Goal: Information Seeking & Learning: Learn about a topic

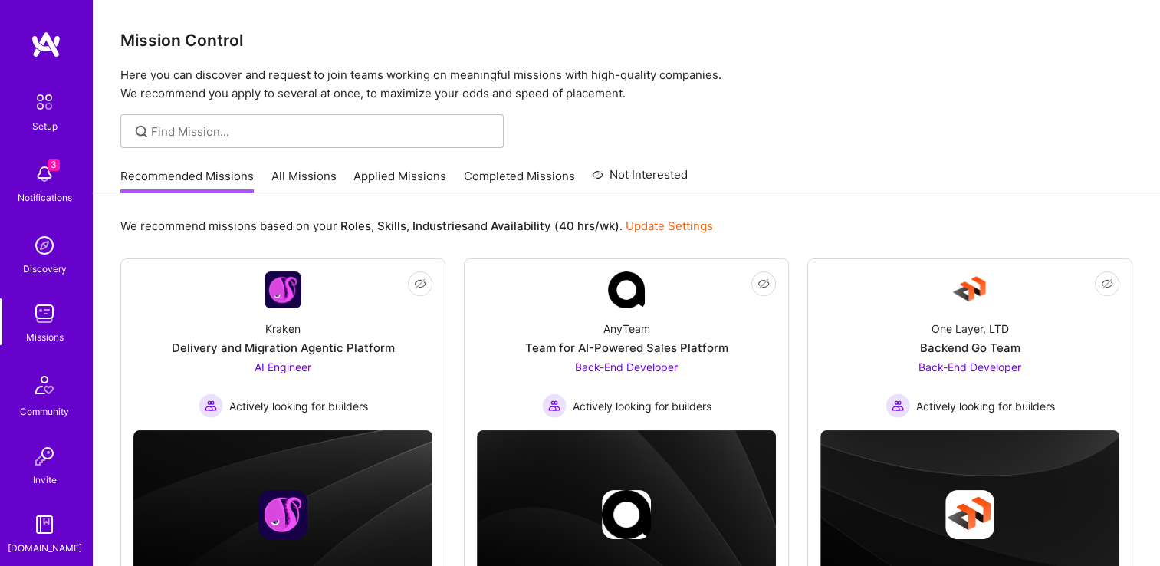
click at [377, 173] on link "Applied Missions" at bounding box center [400, 180] width 93 height 25
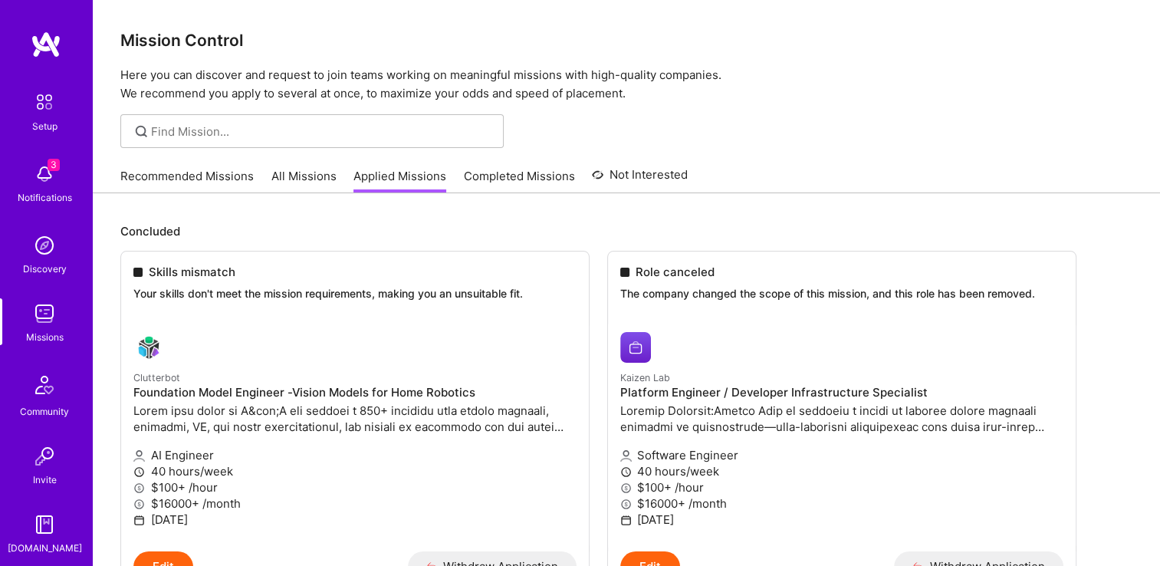
click at [297, 173] on link "All Missions" at bounding box center [304, 180] width 65 height 25
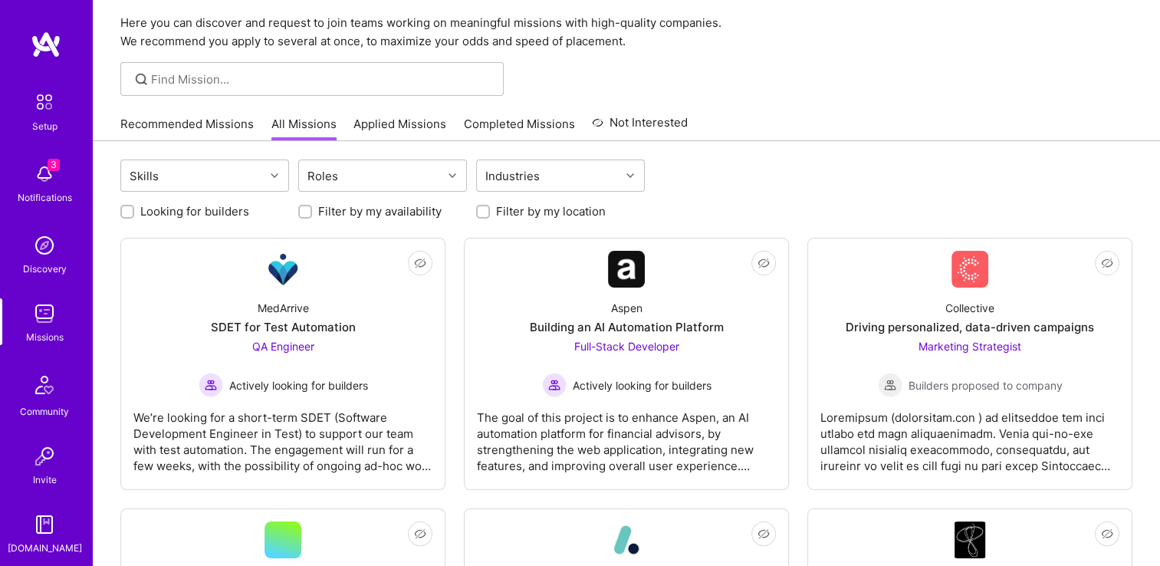
scroll to position [153, 0]
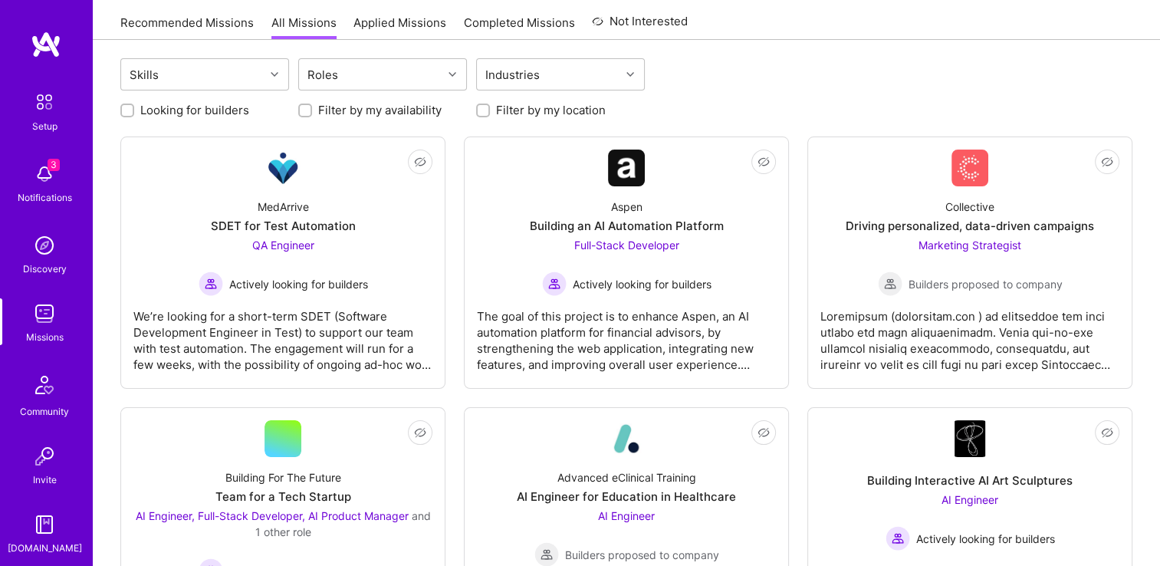
click at [341, 331] on div "We’re looking for a short-term SDET (Software Development Engineer in Test) to …" at bounding box center [282, 334] width 299 height 77
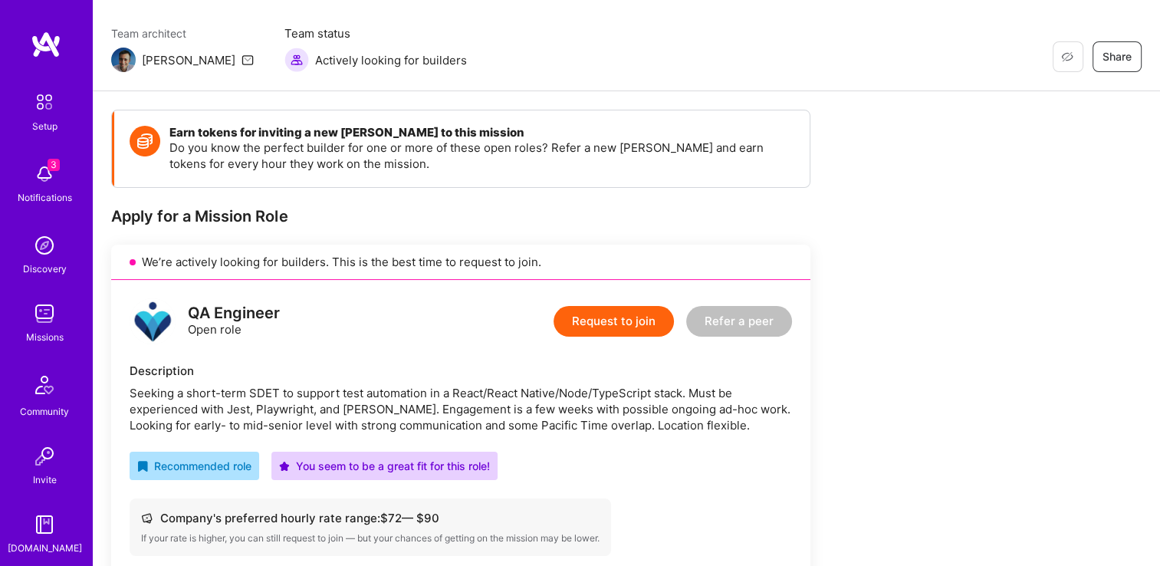
scroll to position [153, 0]
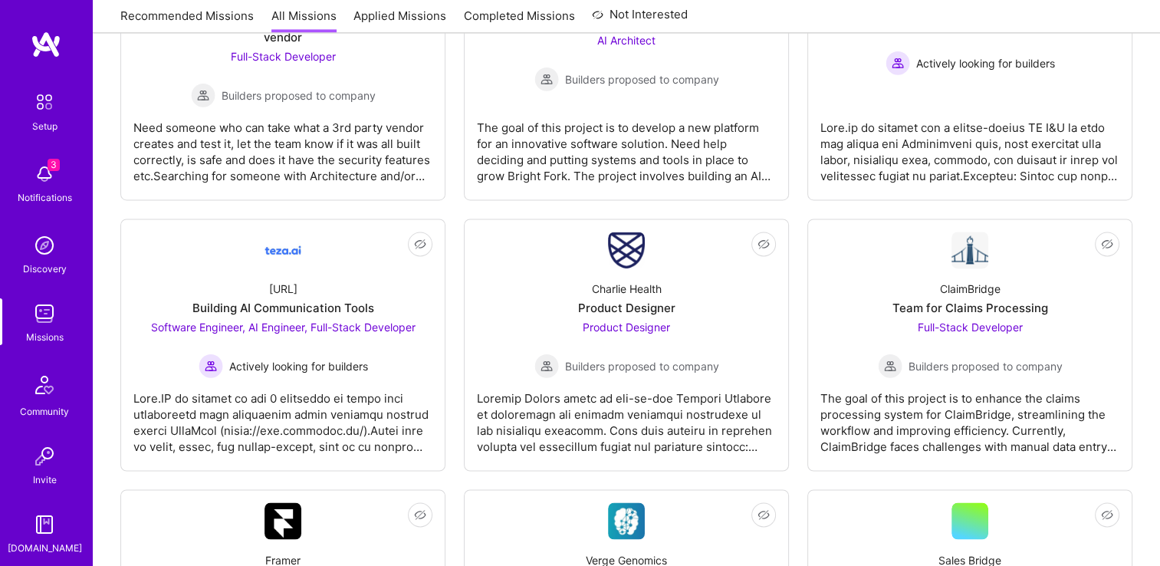
scroll to position [2378, 0]
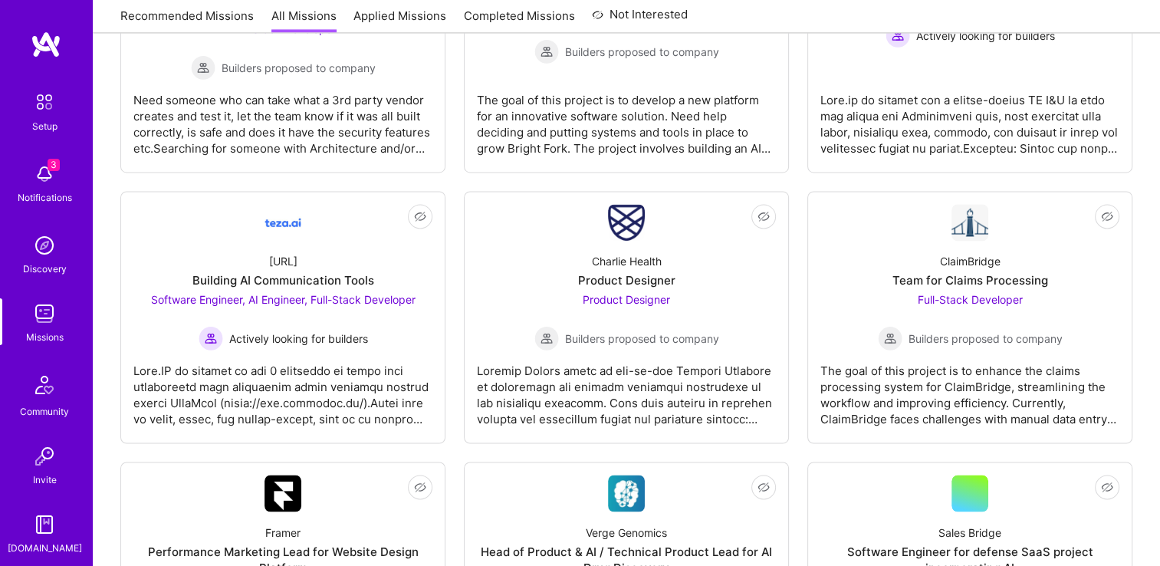
click at [278, 262] on div "[URL]" at bounding box center [283, 261] width 28 height 16
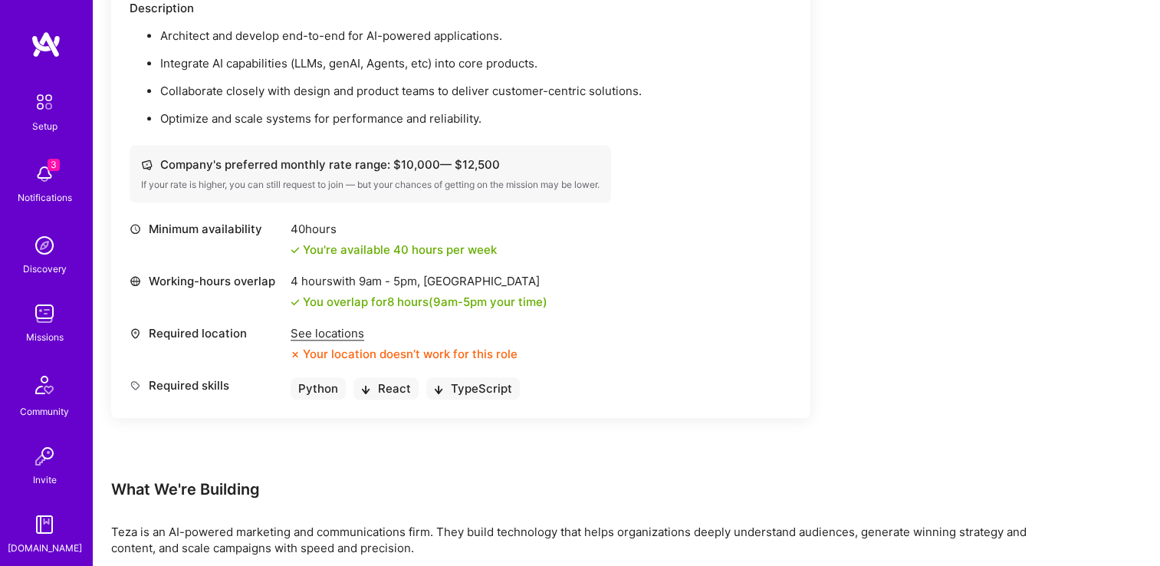
scroll to position [1841, 0]
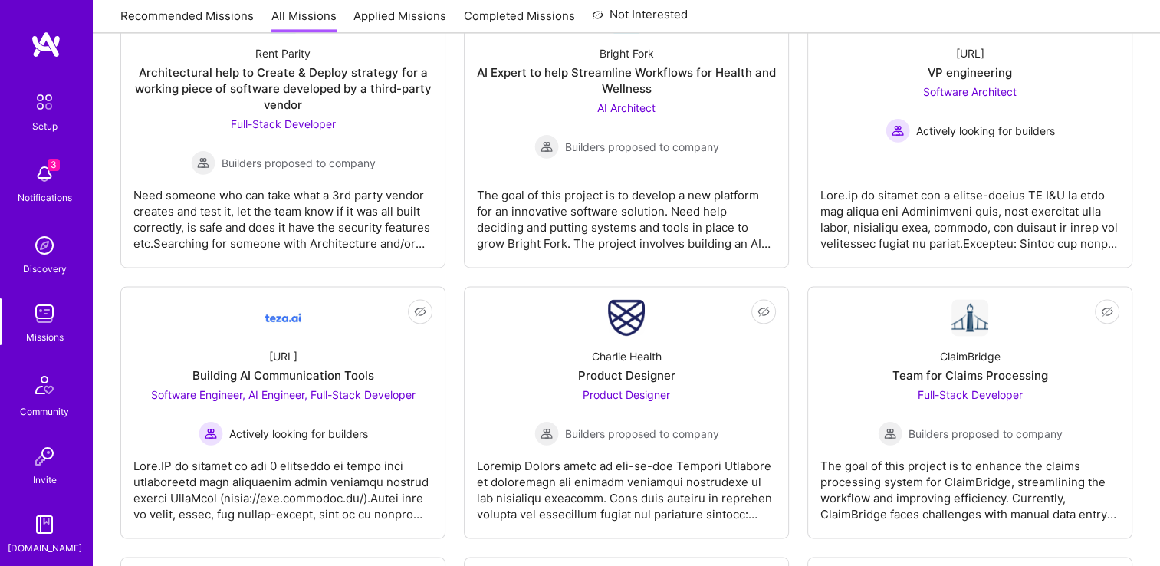
scroll to position [2148, 0]
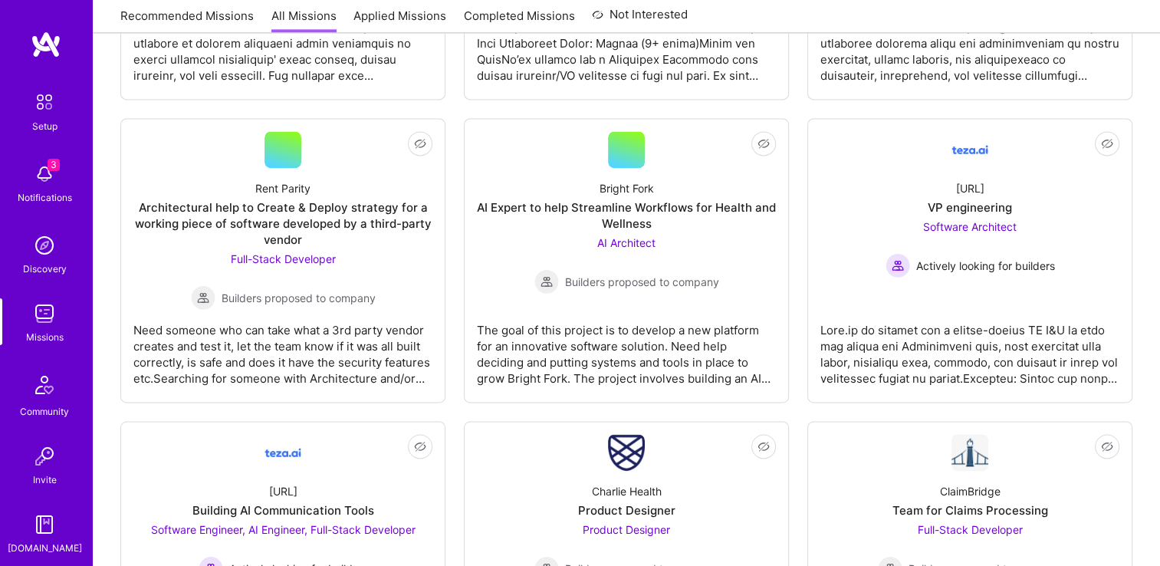
click at [1033, 299] on link "Not Interested [URL] VP engineering Software Architect Actively looking for bui…" at bounding box center [970, 260] width 299 height 258
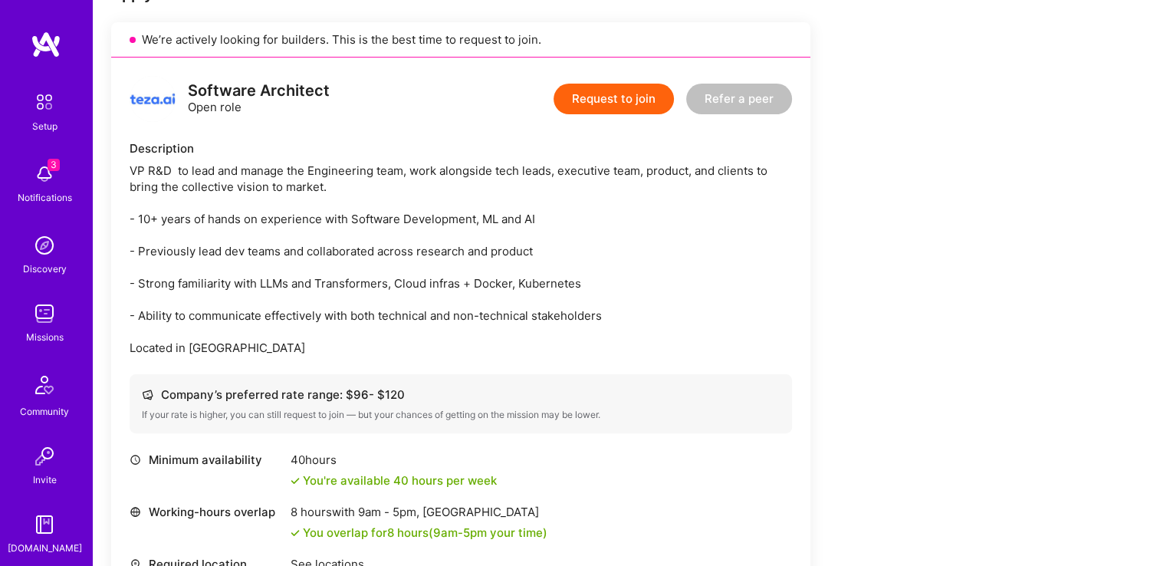
scroll to position [383, 0]
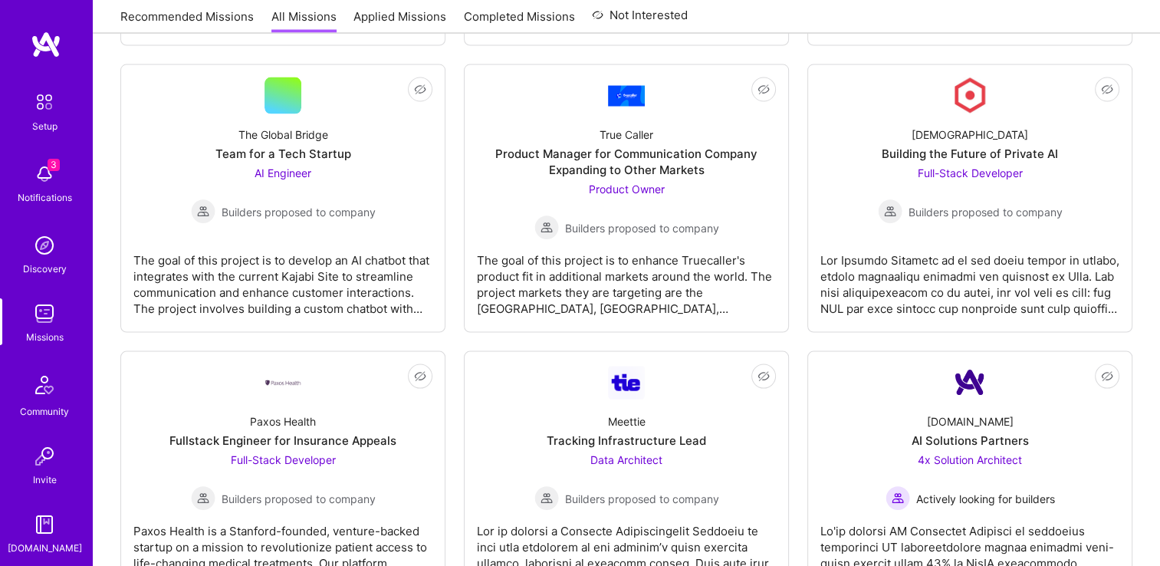
scroll to position [3068, 0]
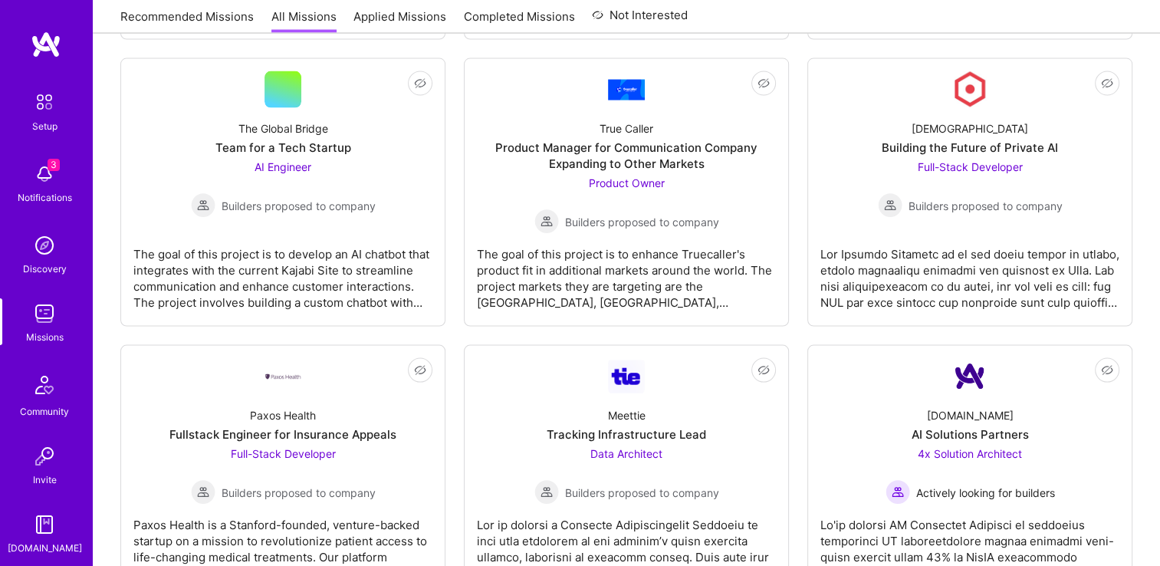
click at [383, 208] on div "The Global Bridge Team for a Tech Startup AI Engineer Builders proposed to comp…" at bounding box center [282, 163] width 299 height 110
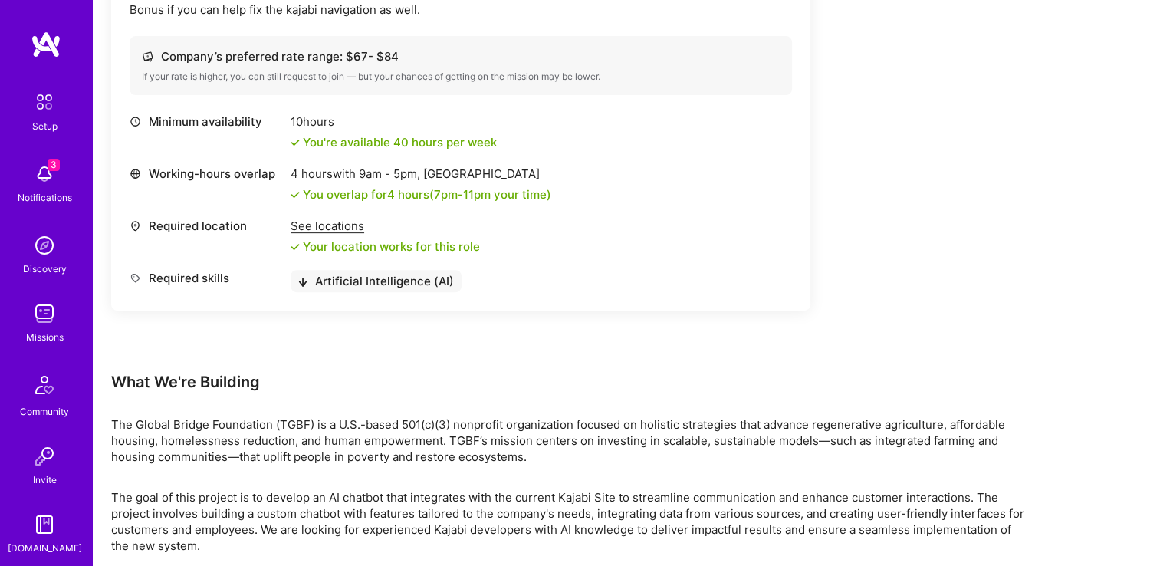
scroll to position [596, 0]
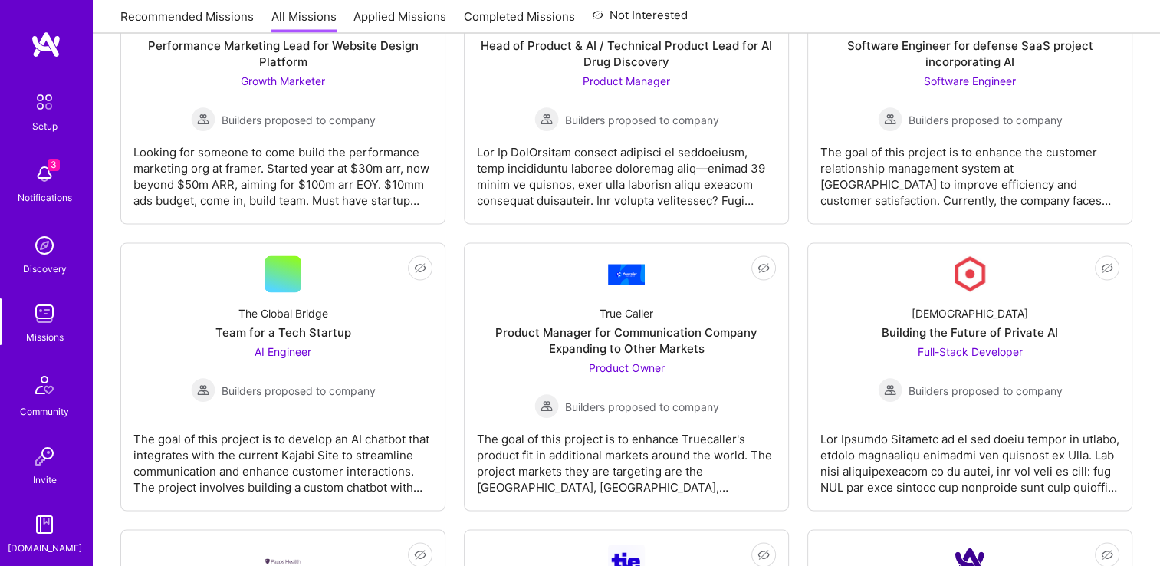
scroll to position [2720, 0]
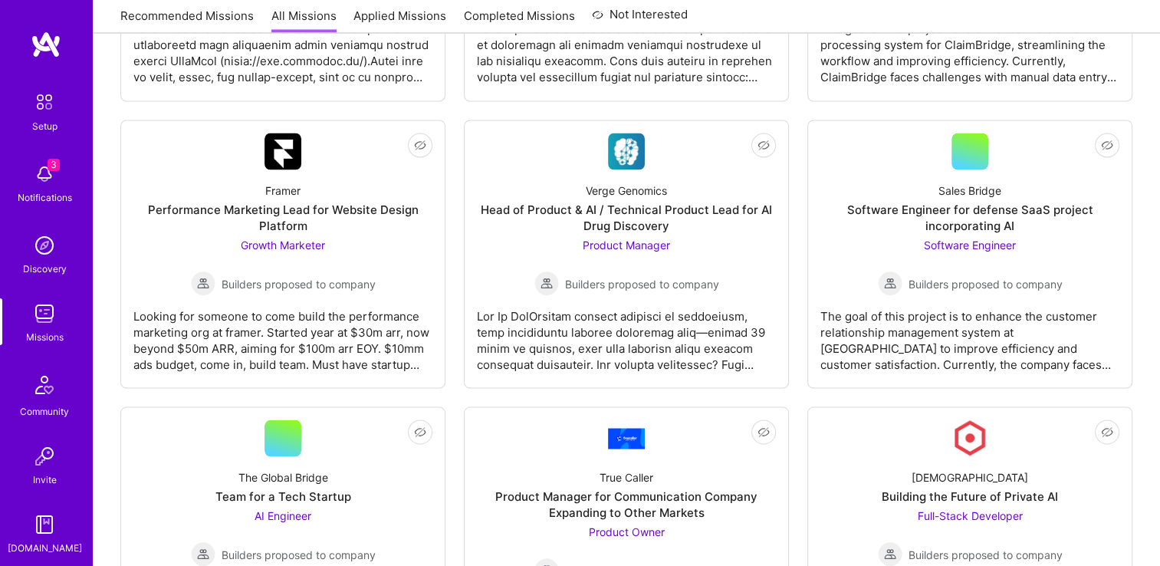
click at [988, 260] on div "Software Engineer Builders proposed to company" at bounding box center [970, 265] width 185 height 59
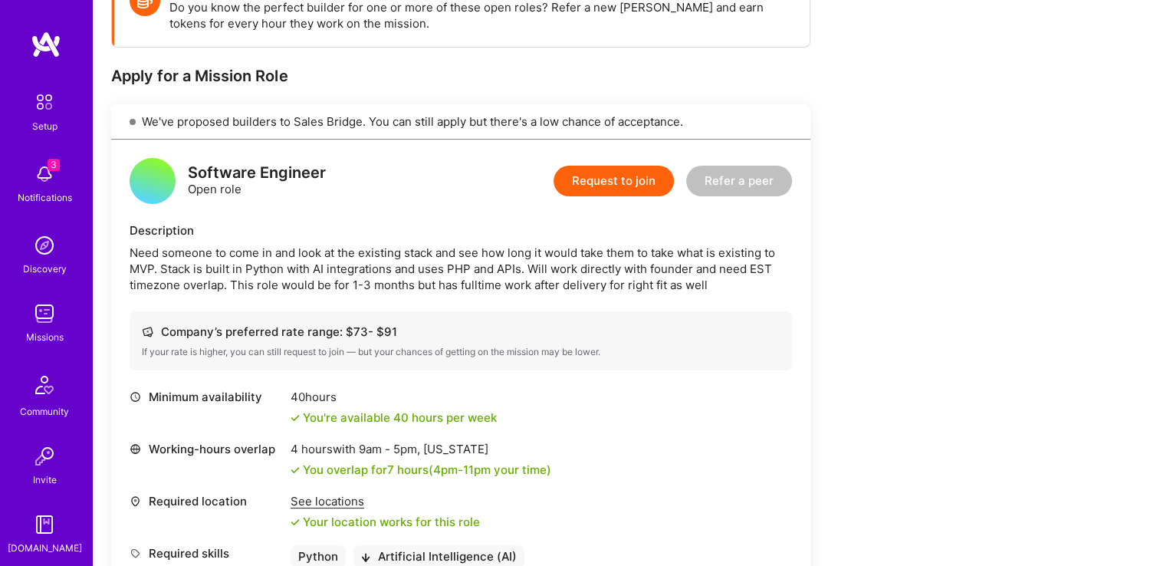
scroll to position [134, 0]
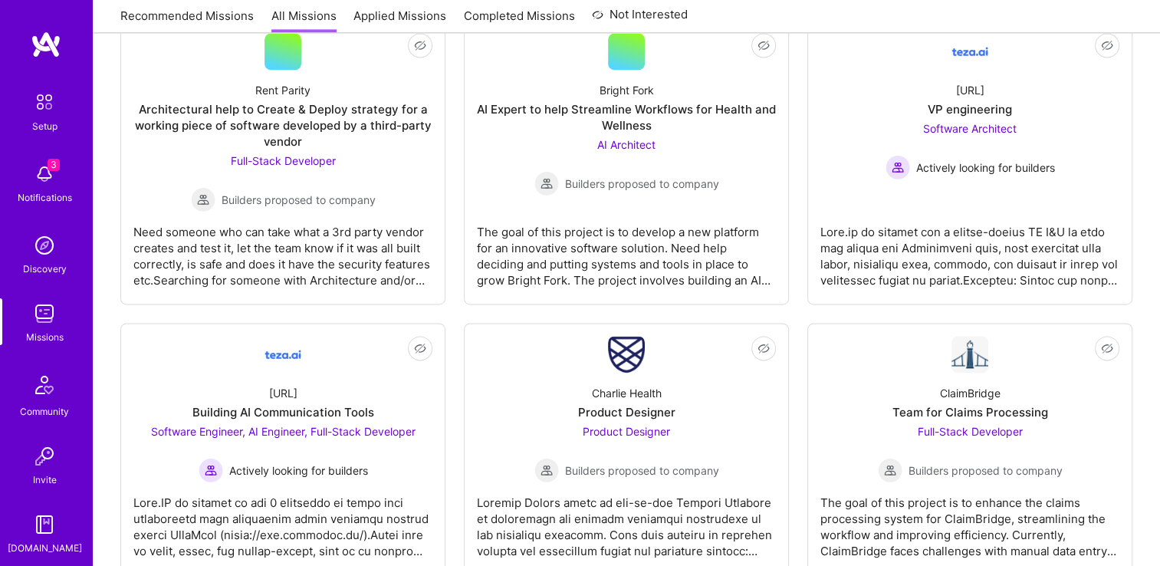
scroll to position [2106, 0]
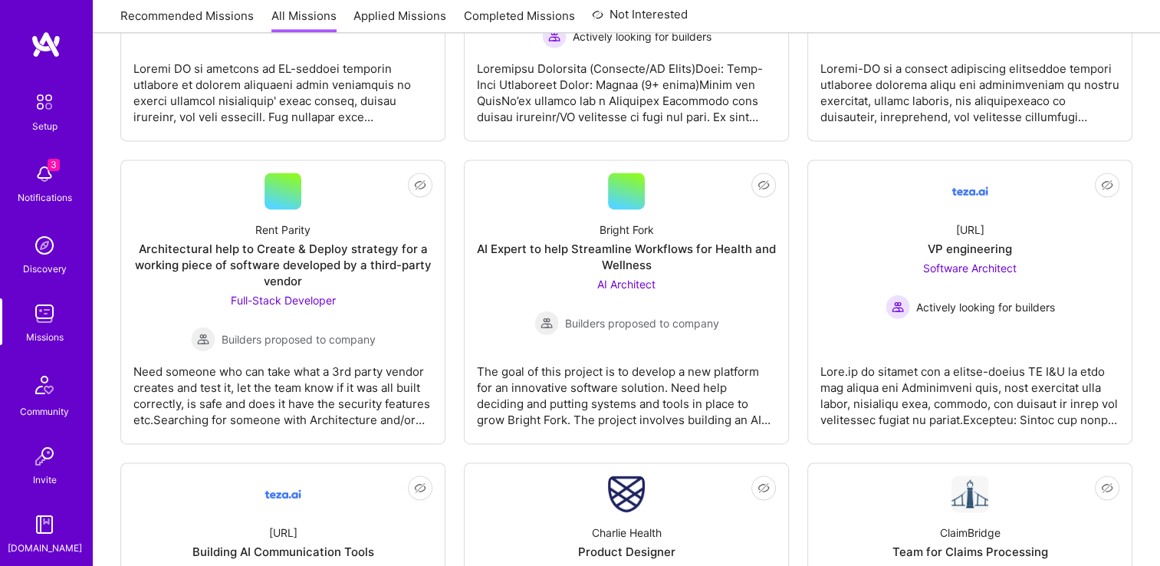
click at [598, 334] on link "Not Interested Bright Fork AI Expert to help Streamline Workflows for Health an…" at bounding box center [626, 302] width 299 height 258
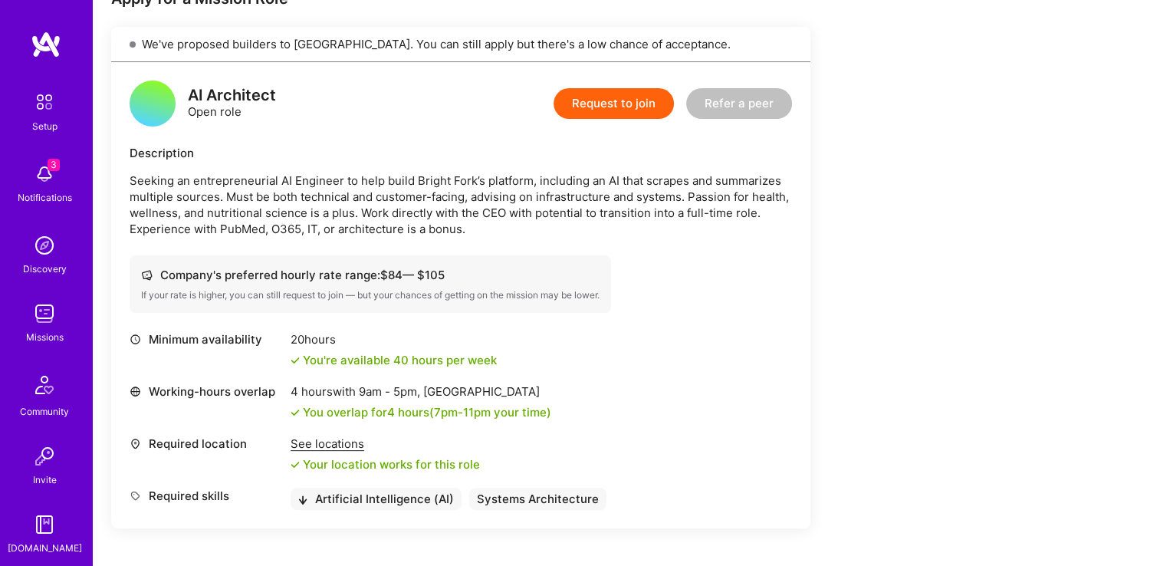
scroll to position [322, 0]
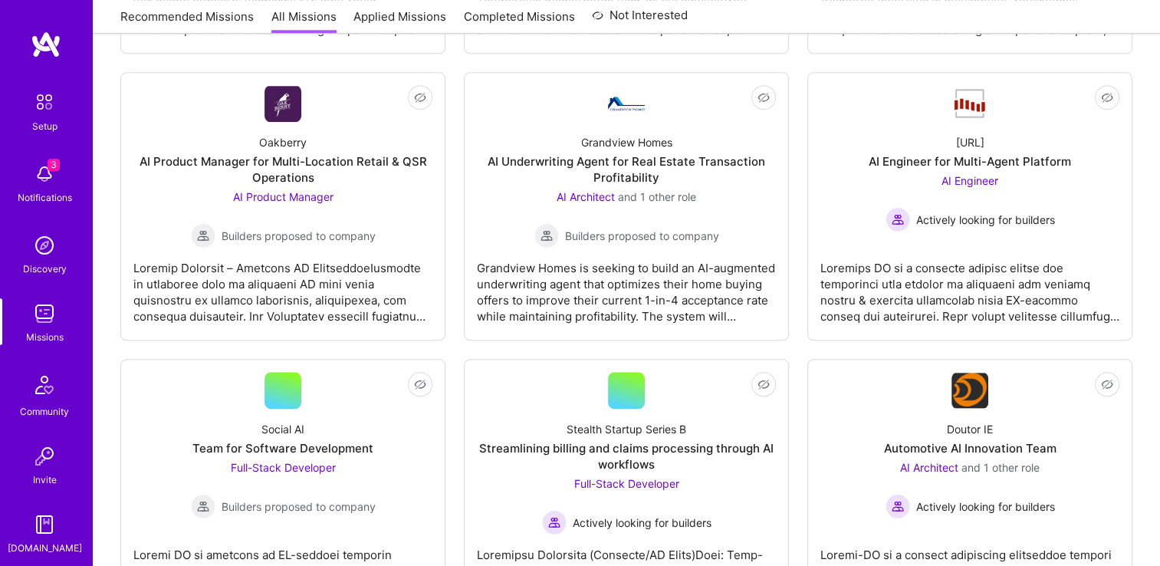
scroll to position [1646, 0]
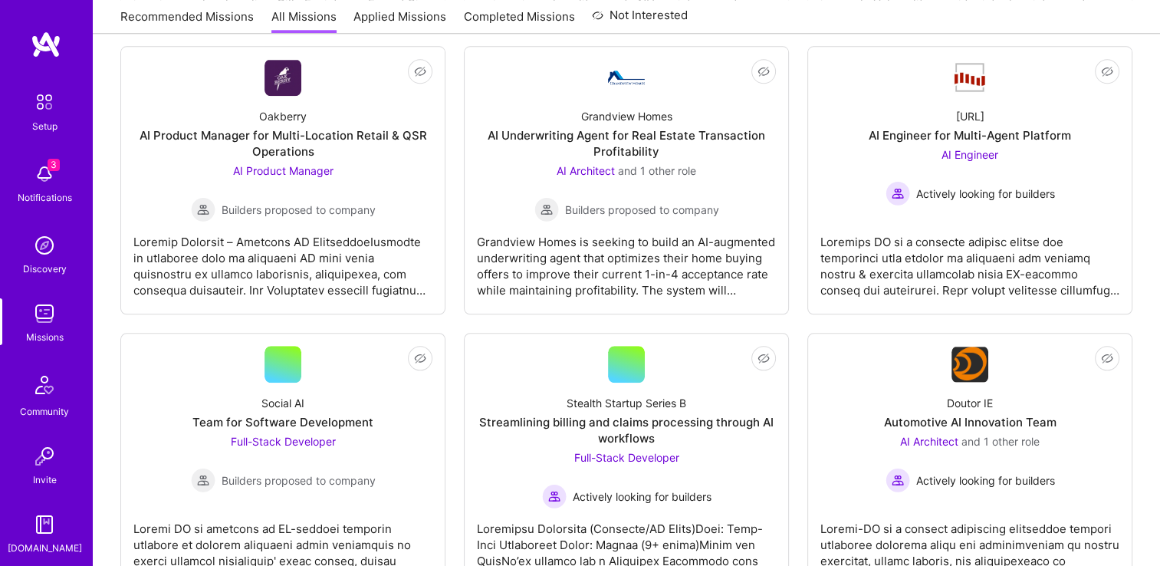
click at [914, 456] on div "AI Architect and 1 other role Actively looking for builders" at bounding box center [971, 462] width 170 height 59
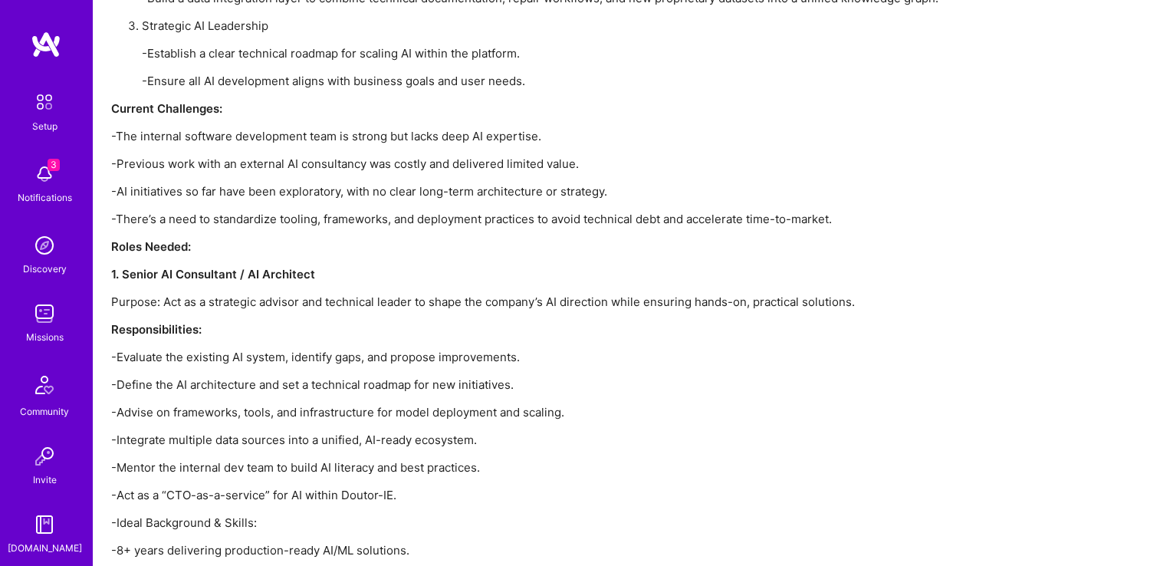
scroll to position [2158, 0]
click at [48, 173] on img at bounding box center [44, 174] width 31 height 31
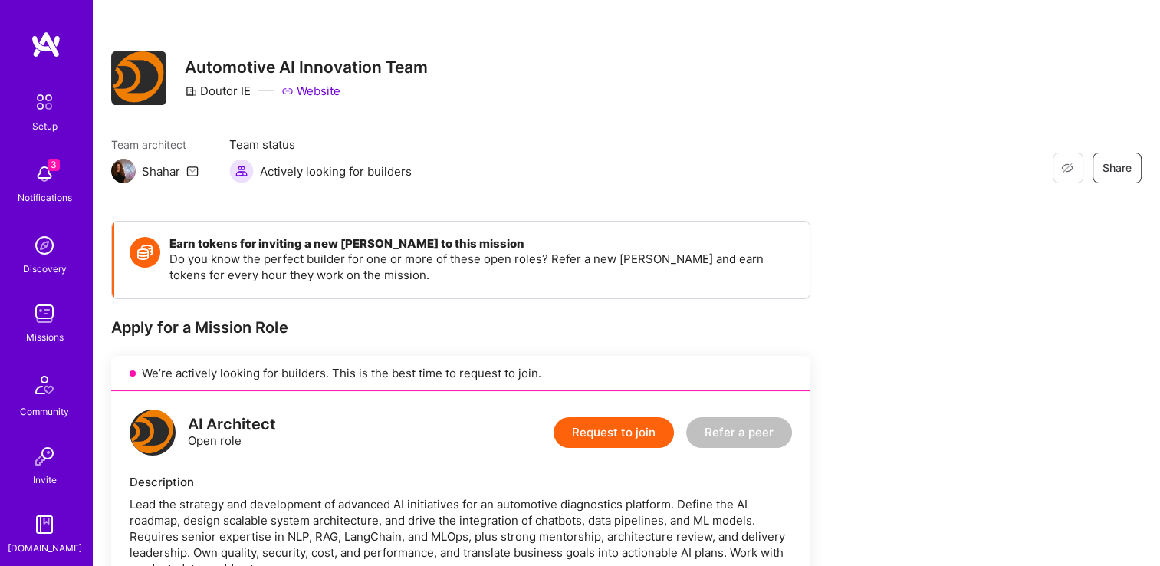
scroll to position [0, 0]
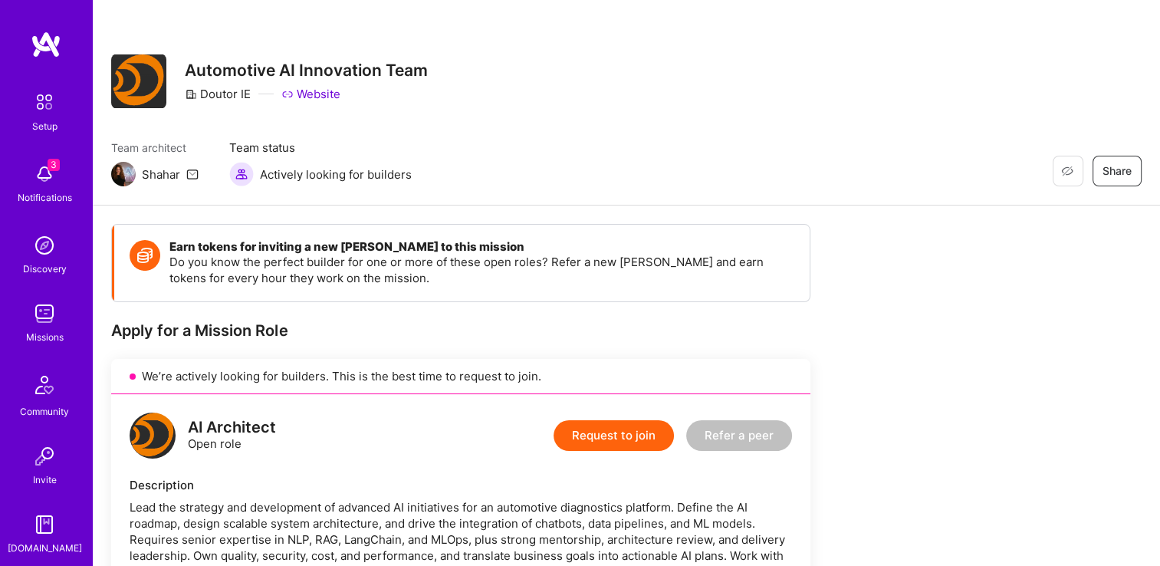
click at [51, 321] on img at bounding box center [44, 313] width 31 height 31
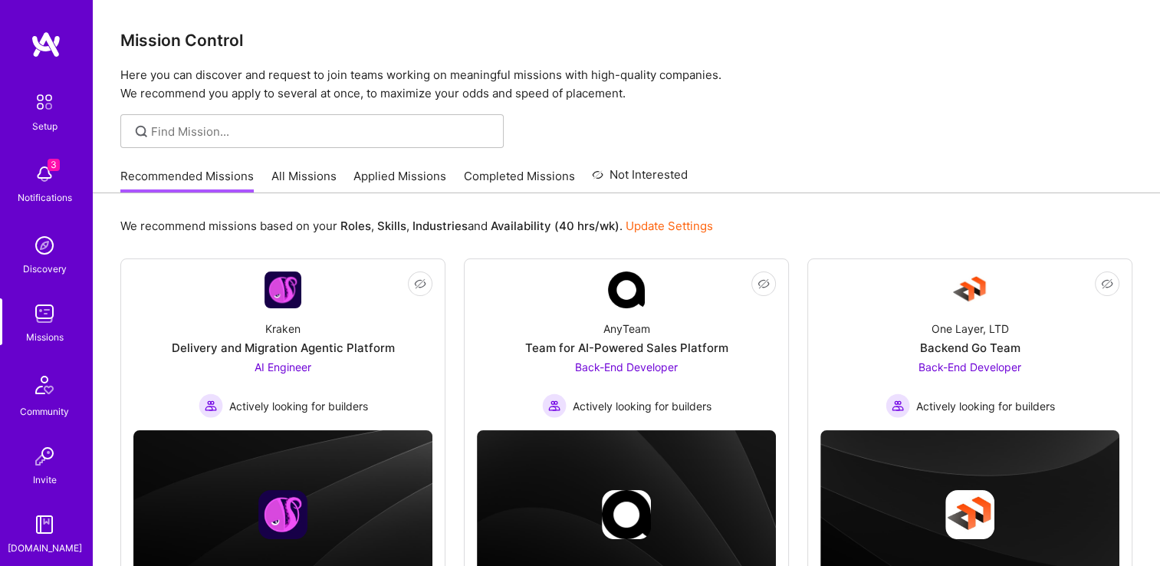
click at [298, 173] on link "All Missions" at bounding box center [304, 180] width 65 height 25
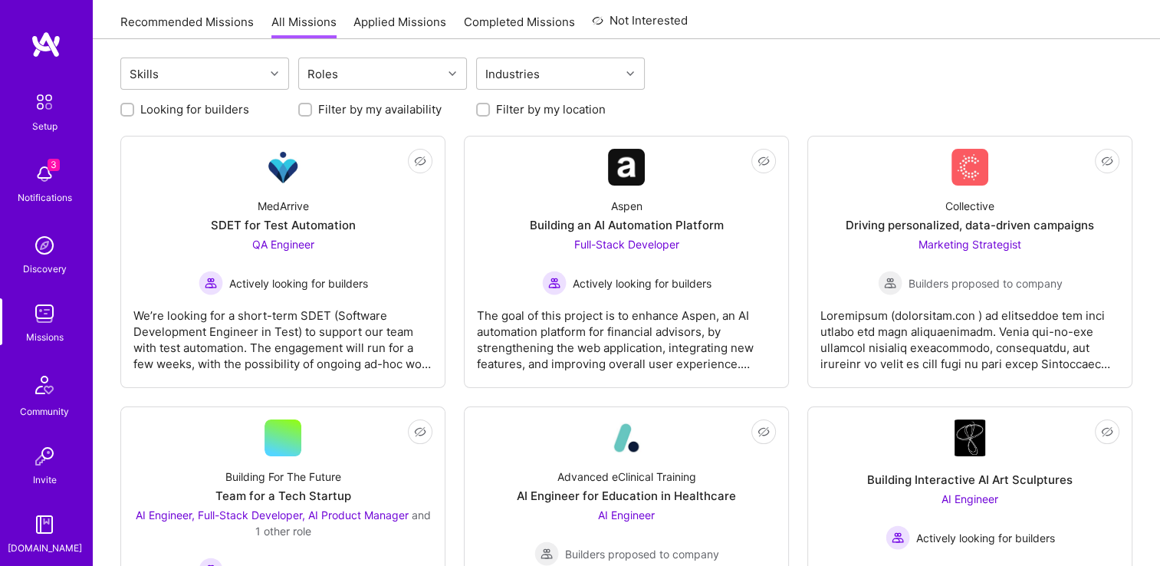
scroll to position [230, 0]
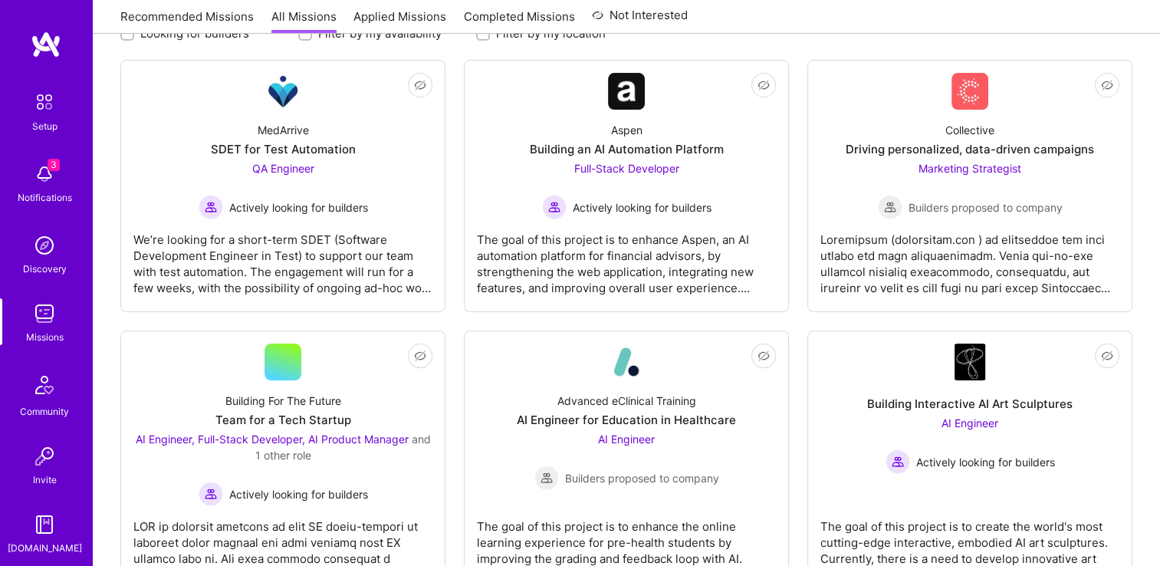
click at [651, 238] on div "The goal of this project is to enhance Aspen, an AI automation platform for fin…" at bounding box center [626, 257] width 299 height 77
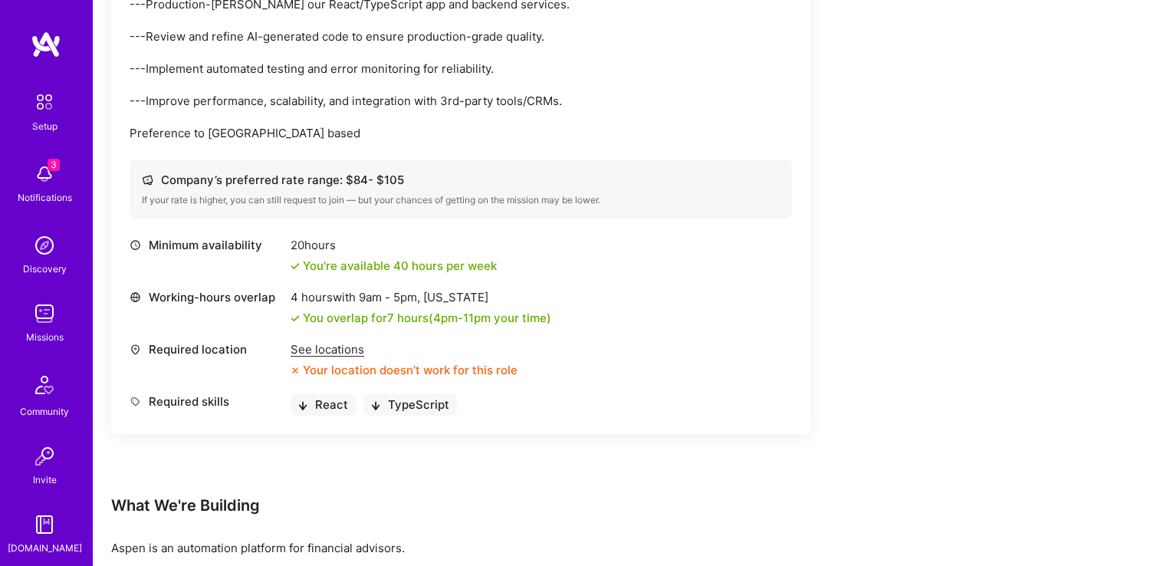
scroll to position [460, 0]
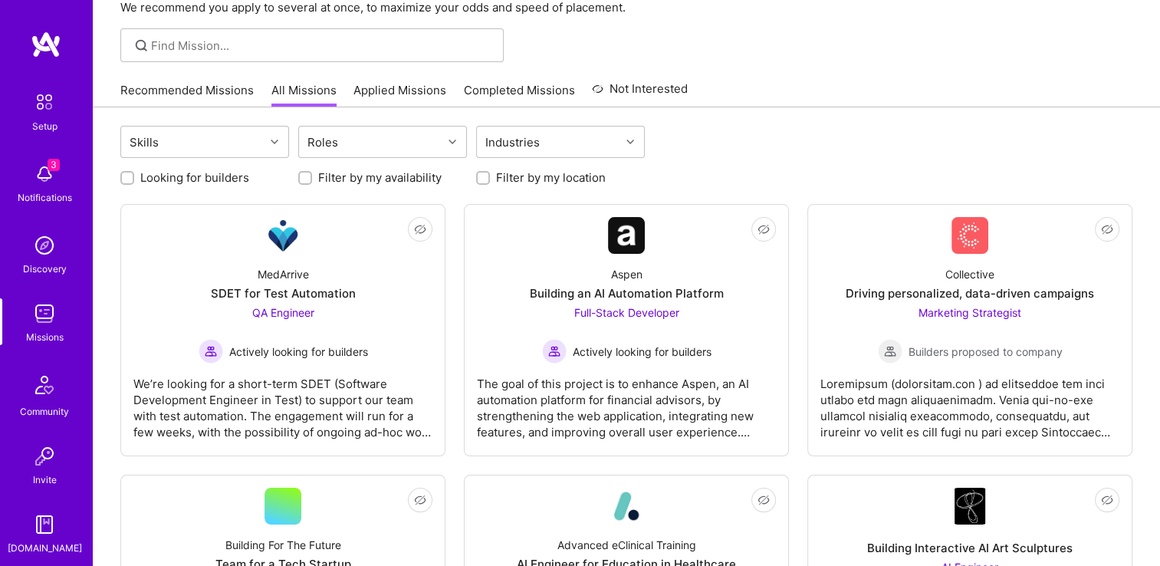
scroll to position [153, 0]
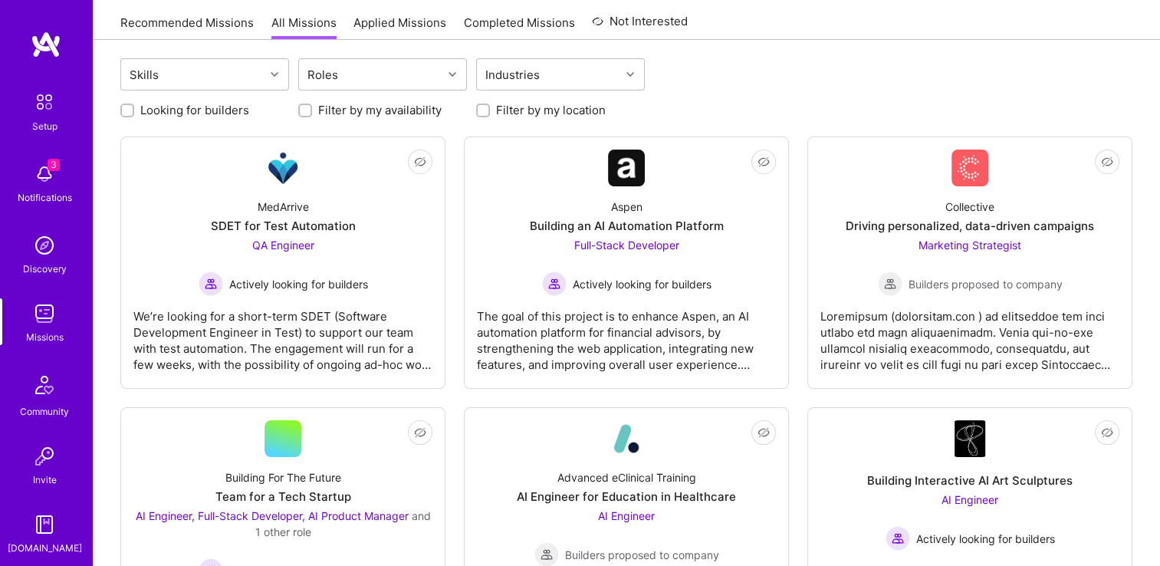
click at [337, 251] on div "QA Engineer Actively looking for builders" at bounding box center [284, 266] width 170 height 59
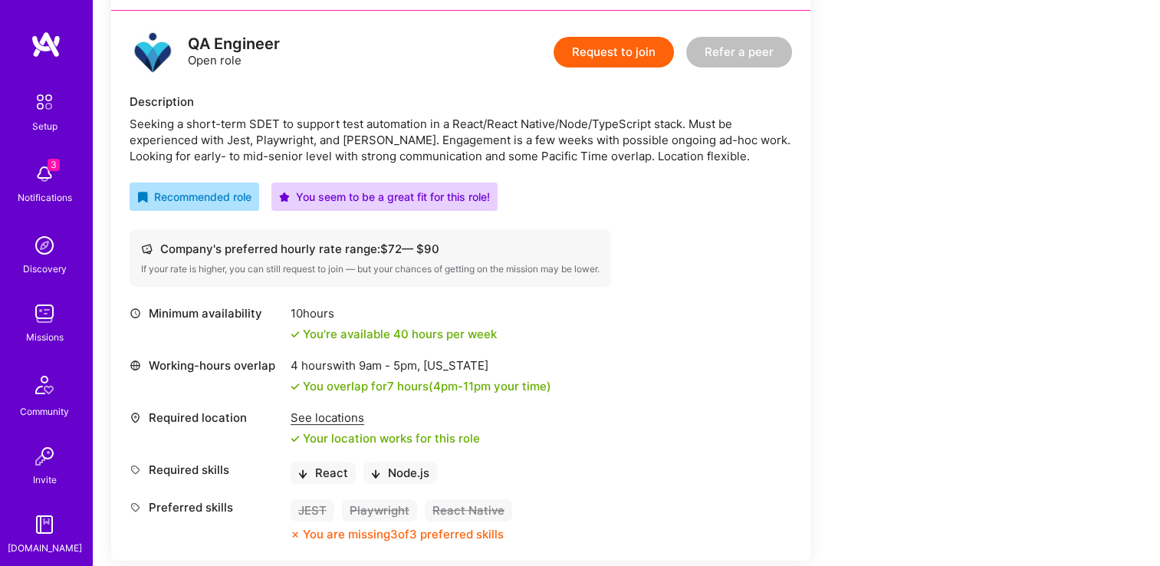
scroll to position [708, 0]
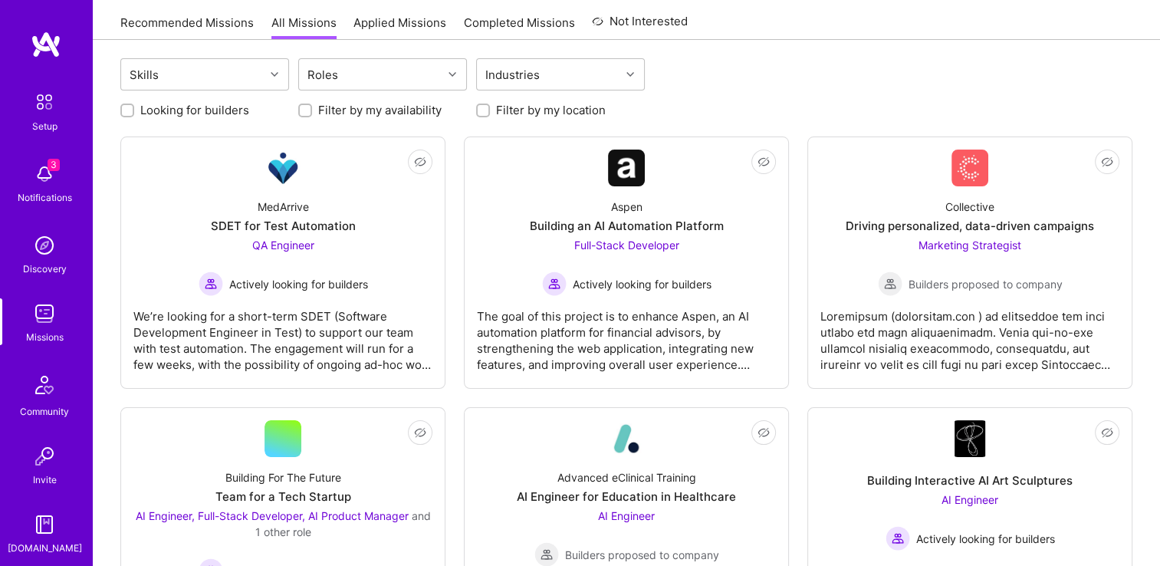
scroll to position [383, 0]
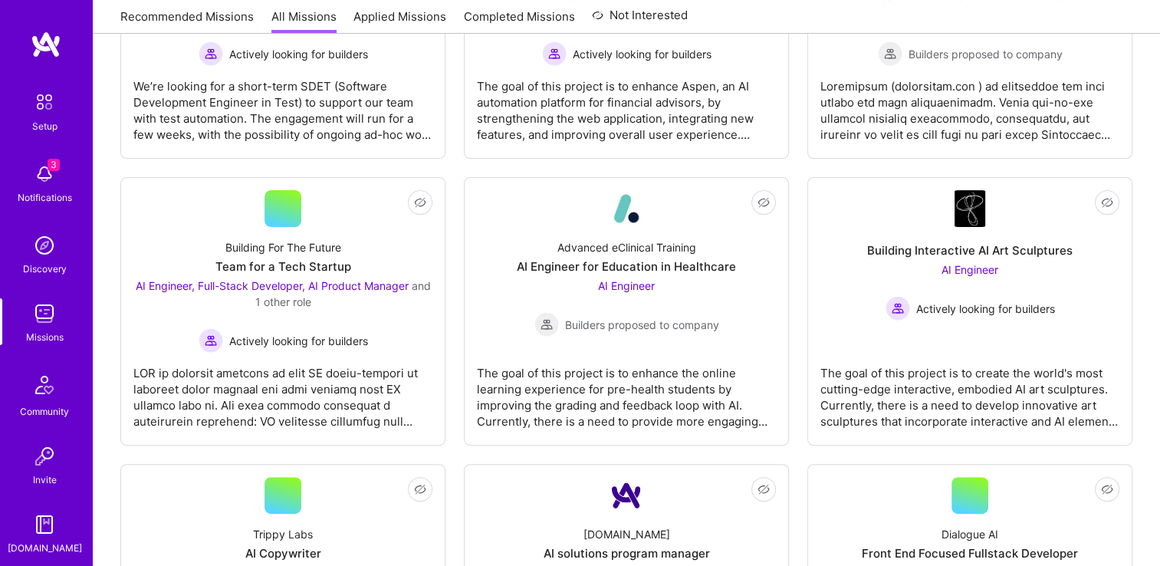
click at [956, 324] on link "Not Interested Building Interactive AI Art Sculptures AI Engineer Actively look…" at bounding box center [970, 311] width 299 height 242
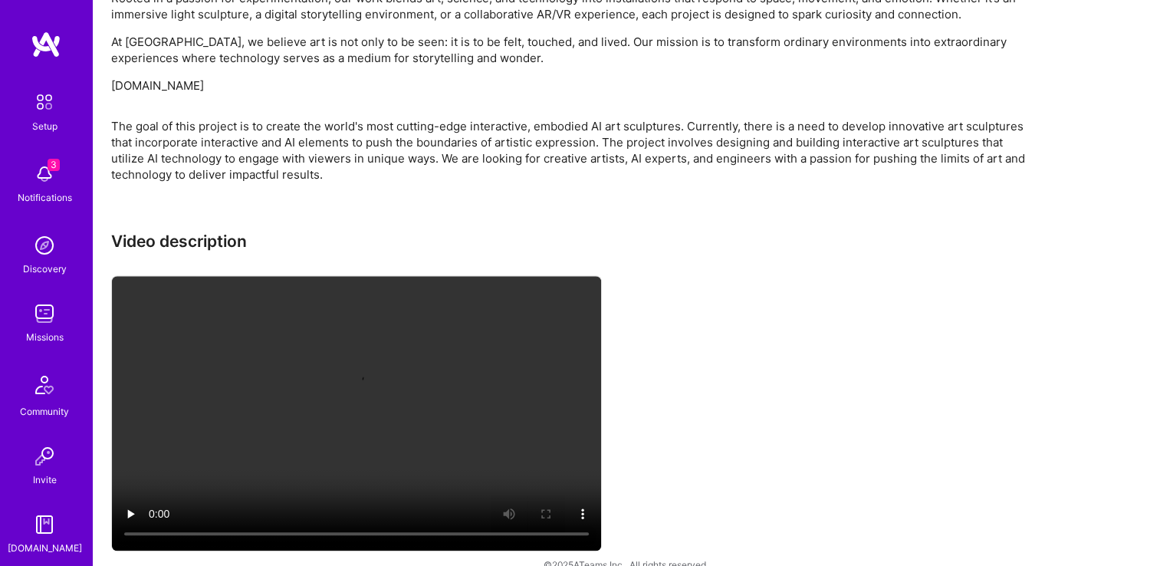
scroll to position [1147, 0]
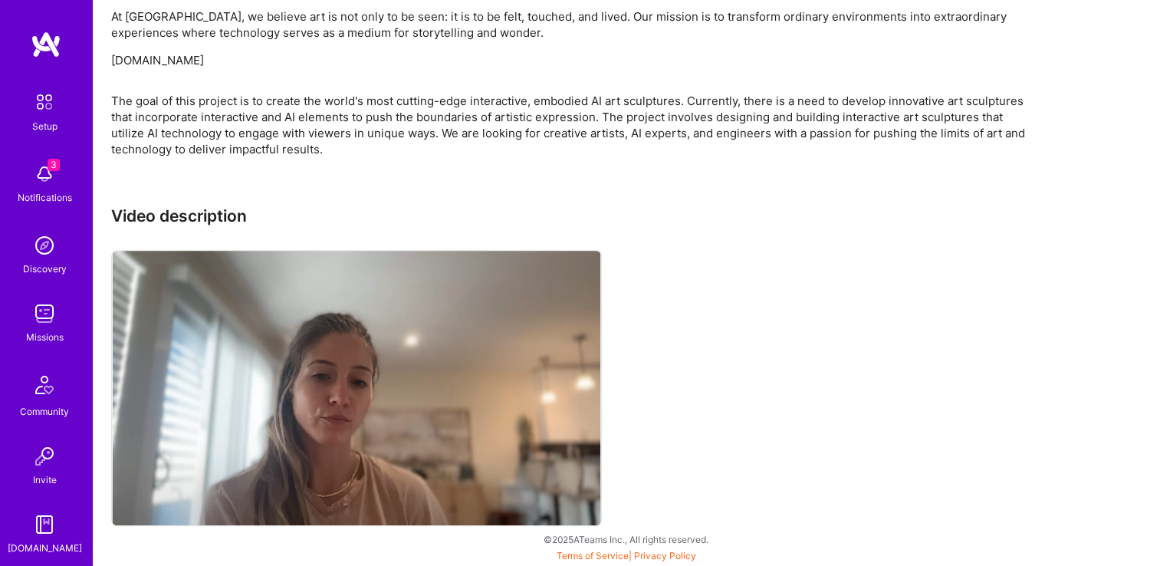
click at [154, 59] on p "[DOMAIN_NAME]" at bounding box center [571, 60] width 920 height 16
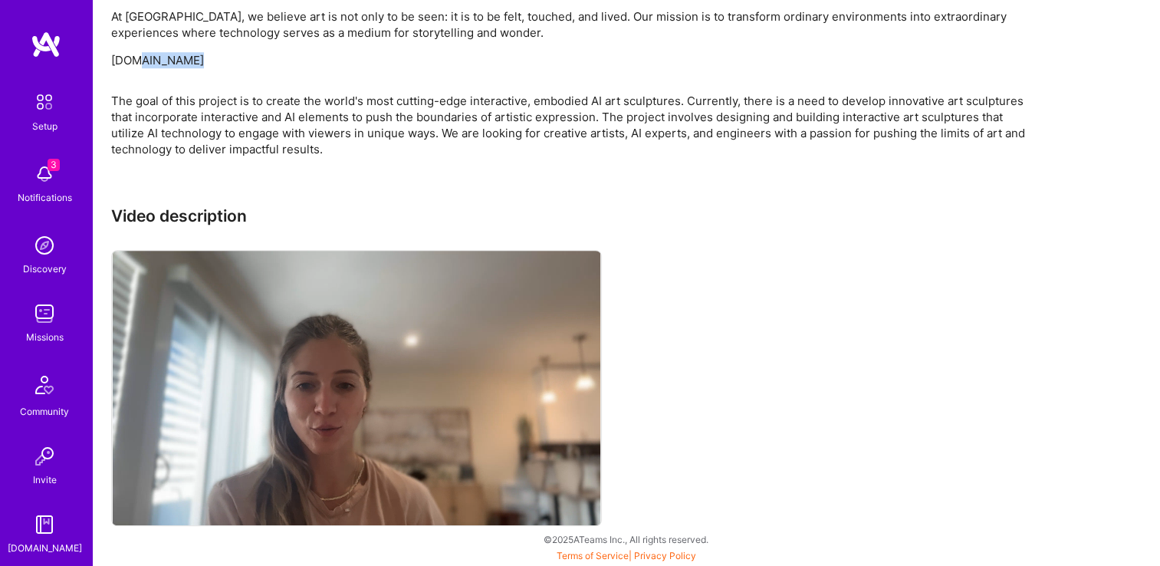
click at [154, 59] on p "[DOMAIN_NAME]" at bounding box center [571, 60] width 920 height 16
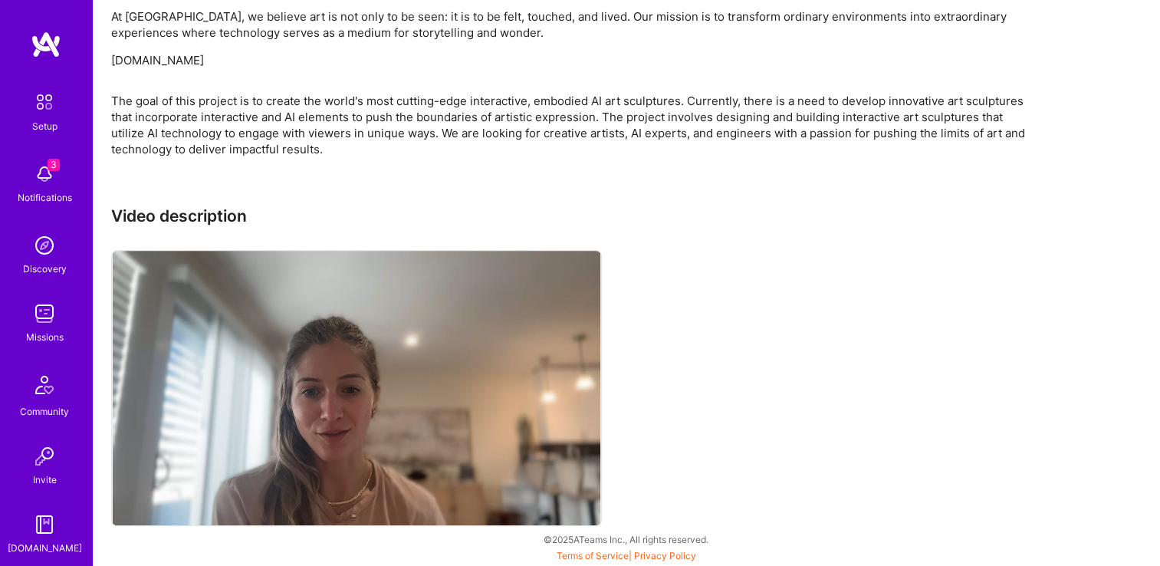
drag, startPoint x: 154, startPoint y: 59, endPoint x: 139, endPoint y: 58, distance: 15.4
click at [139, 58] on p "[DOMAIN_NAME]" at bounding box center [571, 60] width 920 height 16
drag, startPoint x: 114, startPoint y: 62, endPoint x: 219, endPoint y: 58, distance: 105.2
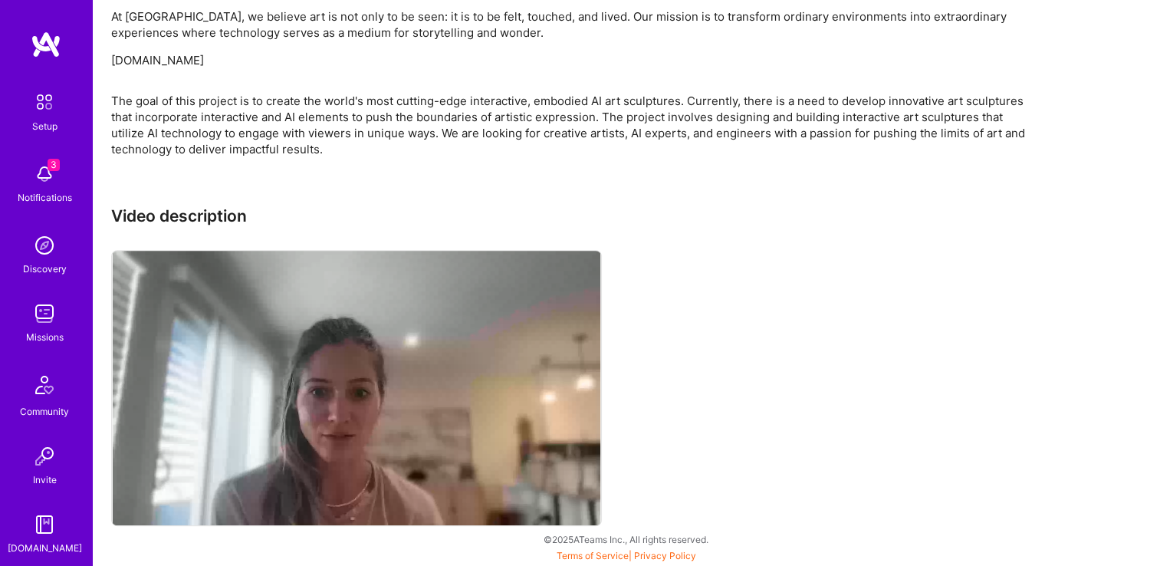
click at [219, 58] on p "[DOMAIN_NAME]" at bounding box center [571, 60] width 920 height 16
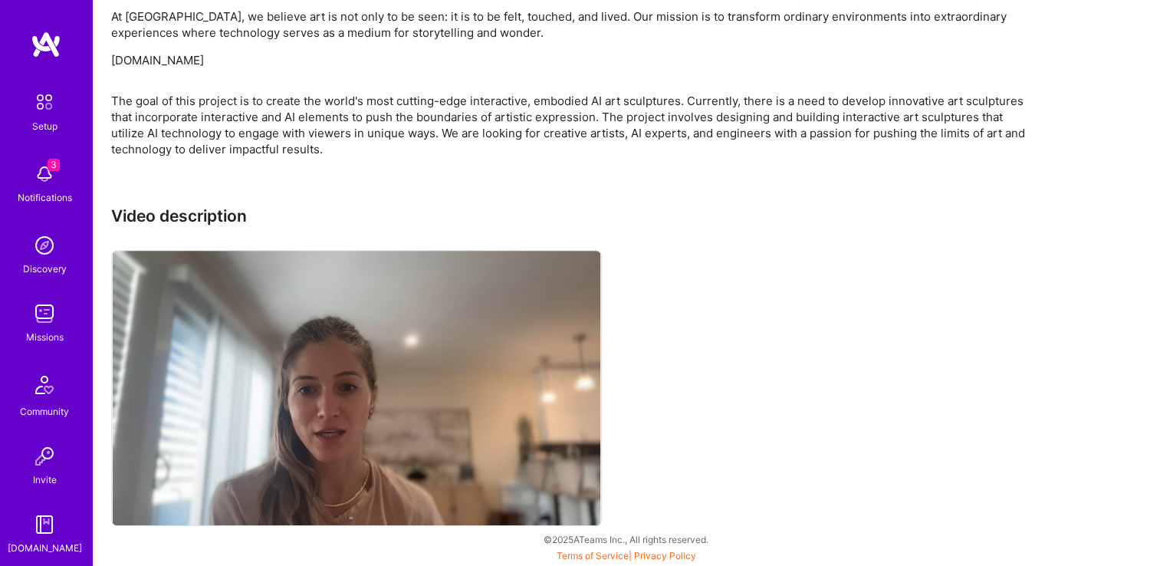
drag, startPoint x: 219, startPoint y: 58, endPoint x: 209, endPoint y: 58, distance: 9.2
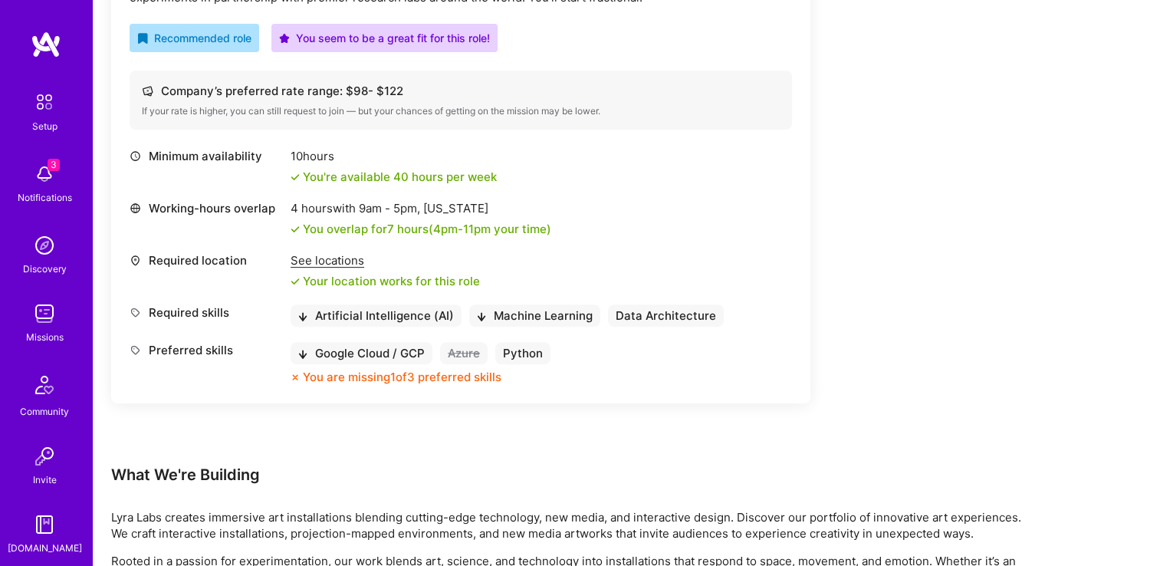
scroll to position [533, 0]
